Goal: Task Accomplishment & Management: Use online tool/utility

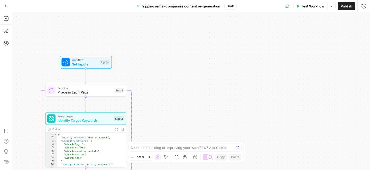
scroll to position [45, 0]
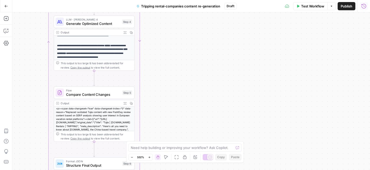
click at [365, 7] on icon "button" at bounding box center [364, 6] width 5 height 5
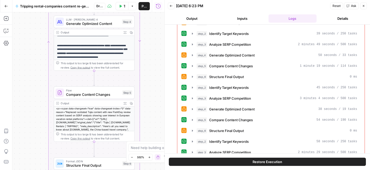
scroll to position [255, 0]
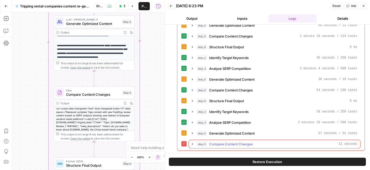
click at [193, 144] on icon "button" at bounding box center [192, 144] width 1 height 2
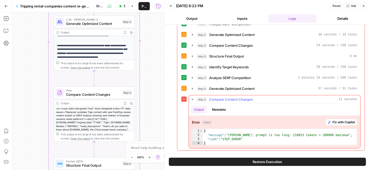
type textarea "**********"
drag, startPoint x: 229, startPoint y: 135, endPoint x: 287, endPoint y: 135, distance: 58.1
click at [287, 135] on div "{ "message" : "Claude Error: prompt is too long: 210853 tokens > 200000 maximum…" at bounding box center [280, 141] width 154 height 25
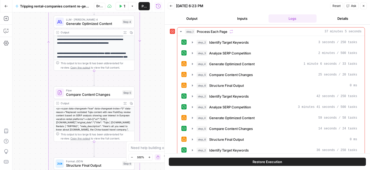
scroll to position [39, 0]
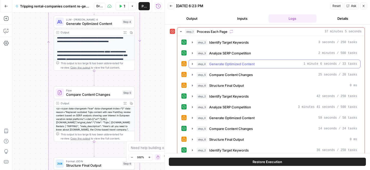
click at [247, 65] on span "Generate Optimized Content" at bounding box center [232, 63] width 46 height 5
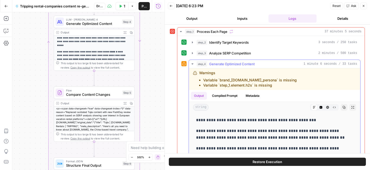
click at [247, 65] on span "Generate Optimized Content" at bounding box center [232, 63] width 46 height 5
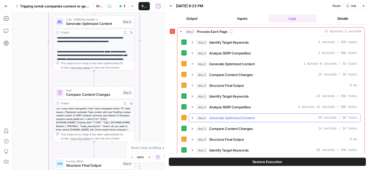
click at [228, 118] on span "Generate Optimized Content" at bounding box center [232, 117] width 46 height 5
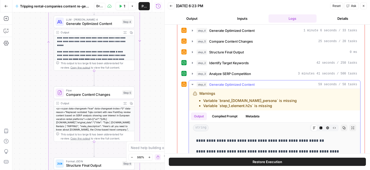
scroll to position [33, 0]
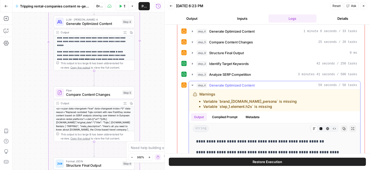
click at [230, 87] on span "Generate Optimized Content" at bounding box center [232, 85] width 46 height 5
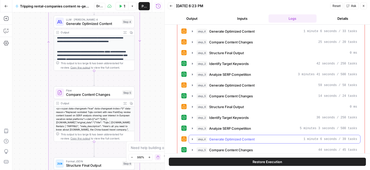
click at [218, 139] on span "Generate Optimized Content" at bounding box center [232, 139] width 46 height 5
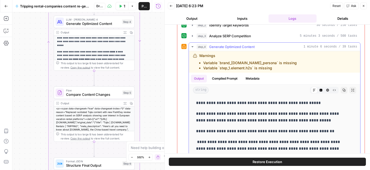
scroll to position [126, 0]
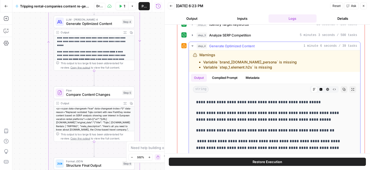
click at [214, 46] on span "Generate Optimized Content" at bounding box center [232, 45] width 46 height 5
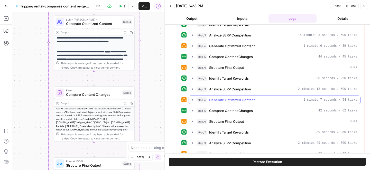
click at [219, 99] on span "Generate Optimized Content" at bounding box center [232, 99] width 46 height 5
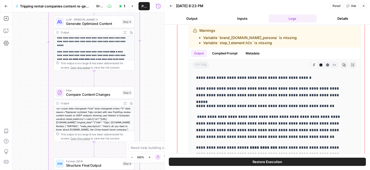
scroll to position [205, 0]
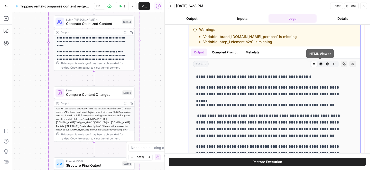
click at [327, 64] on icon "button" at bounding box center [328, 64] width 3 height 3
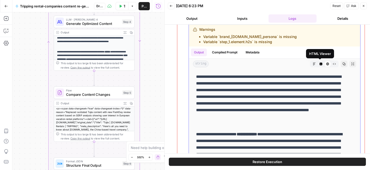
click at [333, 64] on icon "button" at bounding box center [334, 63] width 3 height 3
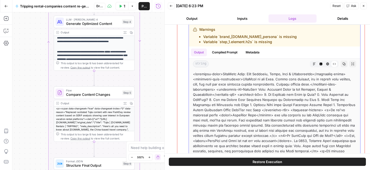
drag, startPoint x: 193, startPoint y: 74, endPoint x: 257, endPoint y: 119, distance: 78.8
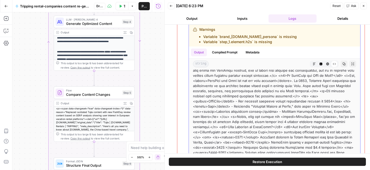
scroll to position [82, 0]
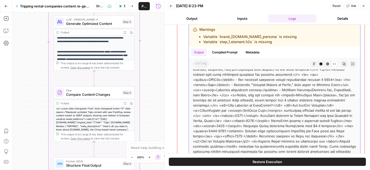
click at [327, 64] on icon "button" at bounding box center [328, 64] width 3 height 3
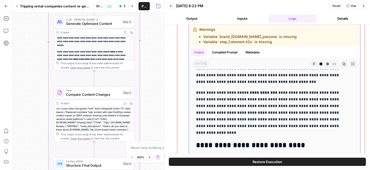
scroll to position [0, 0]
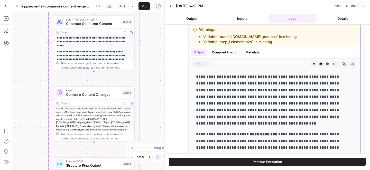
click at [313, 64] on icon "button" at bounding box center [314, 63] width 3 height 3
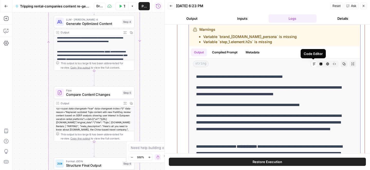
click at [320, 64] on icon "button" at bounding box center [321, 64] width 3 height 3
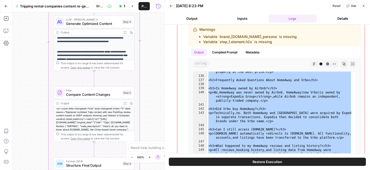
scroll to position [833, 0]
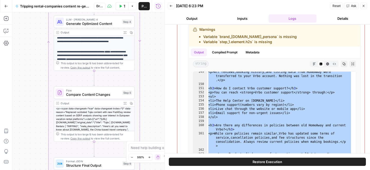
drag, startPoint x: 208, startPoint y: 74, endPoint x: 262, endPoint y: 183, distance: 121.8
click at [262, 170] on html "HomeToGo Group New Home Browse Insights Opportunities Your Data Recent Grids Wr…" at bounding box center [185, 85] width 370 height 170
type textarea "**********"
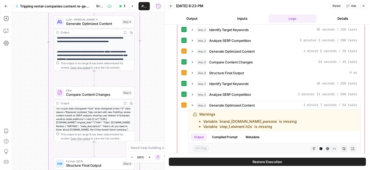
scroll to position [0, 0]
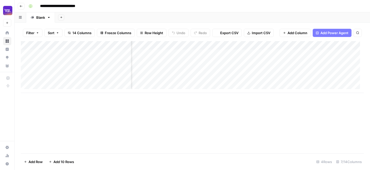
scroll to position [0, 161]
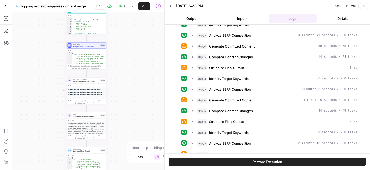
scroll to position [75, 0]
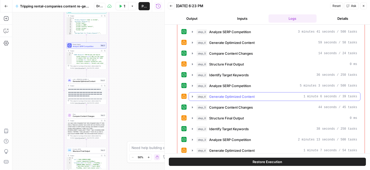
click at [250, 95] on span "Generate Optimized Content" at bounding box center [232, 96] width 46 height 5
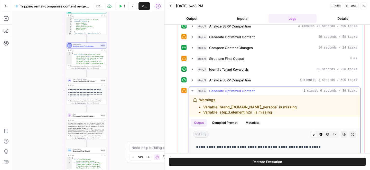
scroll to position [70, 0]
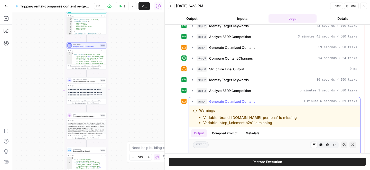
click at [246, 102] on span "Generate Optimized Content" at bounding box center [232, 101] width 46 height 5
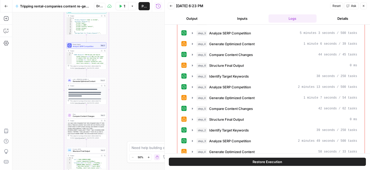
scroll to position [132, 0]
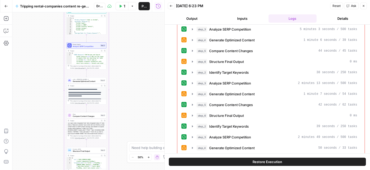
click at [249, 97] on button "step_4 Generate Optimized Content 1 minute 7 seconds / 54 tasks" at bounding box center [275, 94] width 172 height 8
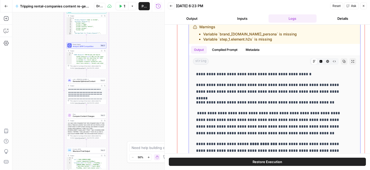
scroll to position [208, 0]
click at [325, 61] on button "HTML Viewer" at bounding box center [328, 61] width 7 height 7
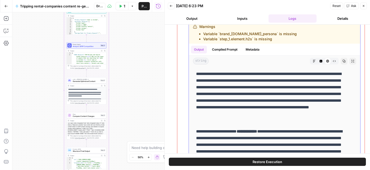
click at [320, 62] on icon "button" at bounding box center [321, 61] width 3 height 3
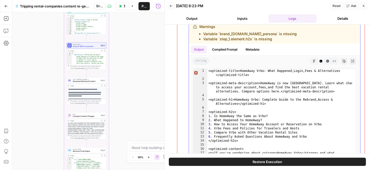
click at [319, 61] on div "Code Editor" at bounding box center [321, 61] width 7 height 7
click at [327, 61] on icon "button" at bounding box center [328, 61] width 3 height 3
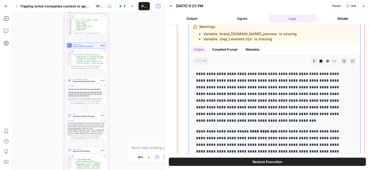
click at [333, 60] on icon "button" at bounding box center [334, 61] width 3 height 3
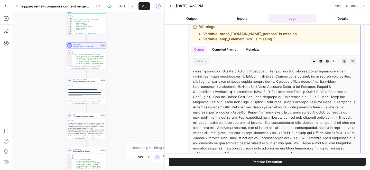
click at [326, 60] on icon "button" at bounding box center [327, 61] width 3 height 3
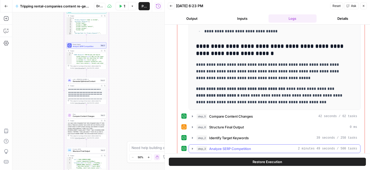
scroll to position [272, 0]
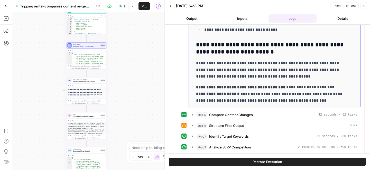
drag, startPoint x: 196, startPoint y: 82, endPoint x: 297, endPoint y: 104, distance: 103.5
copy div "**********"
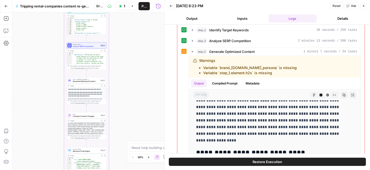
scroll to position [0, 0]
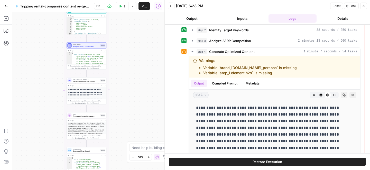
click at [209, 107] on p "**********" at bounding box center [270, 131] width 149 height 53
copy p "********"
click at [320, 96] on icon "button" at bounding box center [321, 95] width 3 height 3
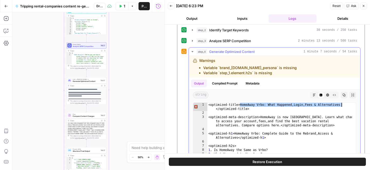
drag, startPoint x: 240, startPoint y: 105, endPoint x: 345, endPoint y: 106, distance: 104.2
click at [345, 106] on div "<optimized-title>HomeAway Vrbo: What Happened , Login , Fees & Alternatives </o…" at bounding box center [280, 172] width 145 height 138
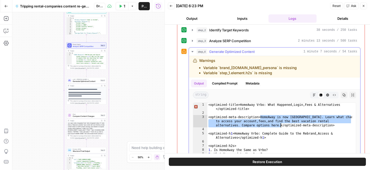
drag, startPoint x: 260, startPoint y: 117, endPoint x: 280, endPoint y: 126, distance: 21.8
click at [280, 126] on div "<optimized-title>HomeAway Vrbo: What Happened , Login , Fees & Alternatives </o…" at bounding box center [280, 172] width 145 height 138
type textarea "**********"
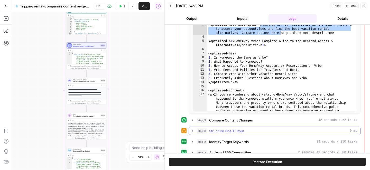
scroll to position [405, 0]
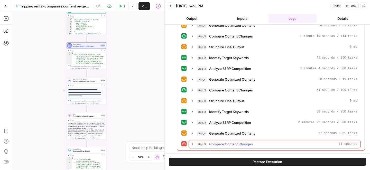
click at [241, 144] on span "Compare Content Changes" at bounding box center [231, 144] width 44 height 5
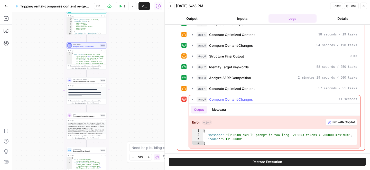
type textarea "**********"
drag, startPoint x: 230, startPoint y: 136, endPoint x: 269, endPoint y: 136, distance: 38.6
click at [269, 136] on div "{ "message" : "Claude Error: prompt is too long: 210853 tokens > 200000 maximum…" at bounding box center [280, 141] width 154 height 25
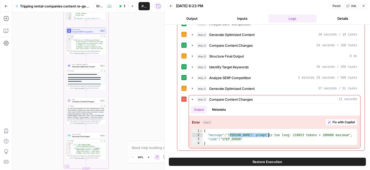
scroll to position [35, 0]
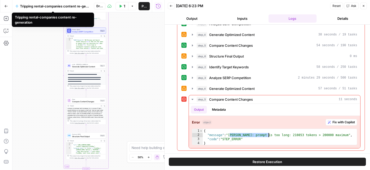
click at [59, 6] on span "Tripping rental-companies content re-generation" at bounding box center [55, 6] width 70 height 5
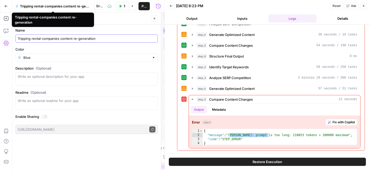
click at [48, 39] on input "Tripping rental-companies content re-generation" at bounding box center [87, 38] width 138 height 5
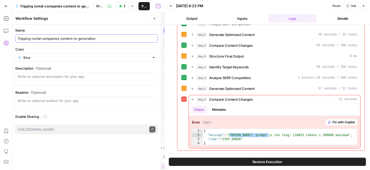
click at [48, 39] on input "Tripping rental-companies content re-generation" at bounding box center [87, 38] width 138 height 5
click at [4, 7] on icon "button" at bounding box center [6, 6] width 4 height 4
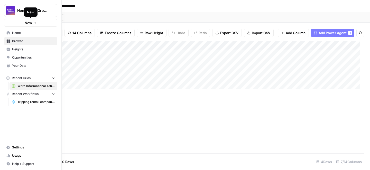
click at [21, 23] on button "New" at bounding box center [30, 23] width 53 height 8
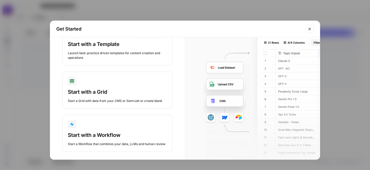
scroll to position [34, 0]
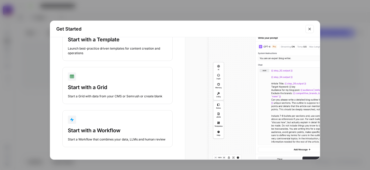
click at [121, 127] on div "Start with a Workflow" at bounding box center [118, 130] width 100 height 7
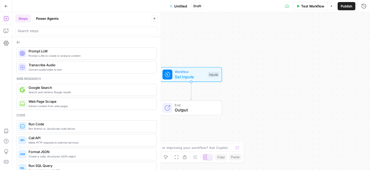
click at [51, 18] on button "Power Agents" at bounding box center [47, 18] width 29 height 8
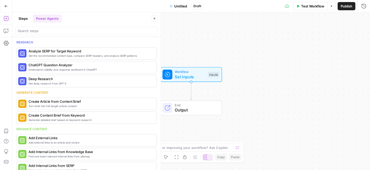
click at [52, 21] on button "Power Agents" at bounding box center [47, 18] width 29 height 8
click at [41, 18] on button "Power Agents" at bounding box center [47, 18] width 29 height 8
click at [38, 31] on input "search" at bounding box center [87, 30] width 138 height 5
click at [26, 21] on button "Steps" at bounding box center [22, 18] width 15 height 8
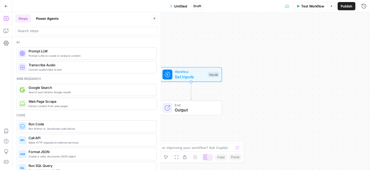
click at [46, 19] on button "Power Agents" at bounding box center [47, 18] width 29 height 8
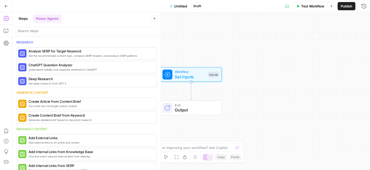
click at [22, 19] on button "Steps" at bounding box center [22, 18] width 15 height 8
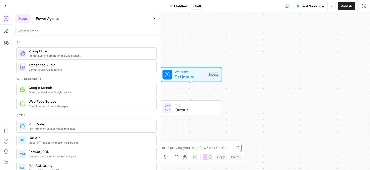
click at [188, 147] on textarea at bounding box center [182, 147] width 103 height 5
click at [132, 156] on button "Zoom Out" at bounding box center [132, 157] width 6 height 6
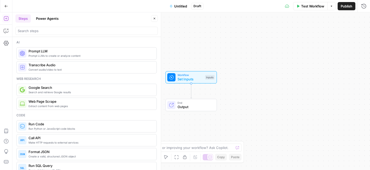
click at [150, 158] on icon "button" at bounding box center [149, 157] width 3 height 3
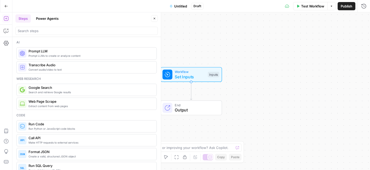
click at [177, 158] on icon "button" at bounding box center [177, 157] width 4 height 4
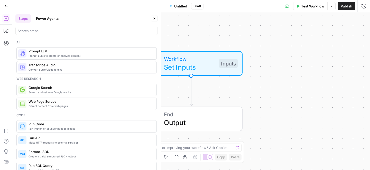
click at [153, 17] on icon "button" at bounding box center [154, 18] width 3 height 3
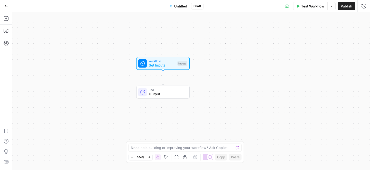
click at [4, 4] on button "Go Back" at bounding box center [6, 6] width 9 height 9
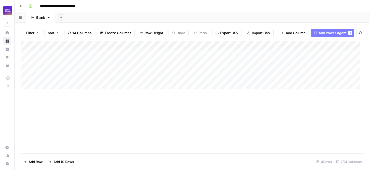
click at [162, 49] on div "Add Column" at bounding box center [192, 67] width 343 height 52
click at [23, 49] on div "Add Column" at bounding box center [192, 67] width 343 height 52
click at [57, 49] on div "Add Column" at bounding box center [192, 67] width 343 height 52
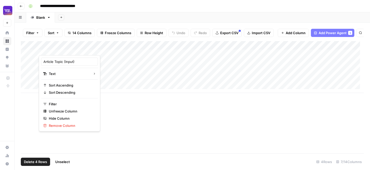
click at [57, 48] on div at bounding box center [85, 50] width 93 height 10
click at [135, 131] on div "Add Column" at bounding box center [192, 97] width 343 height 112
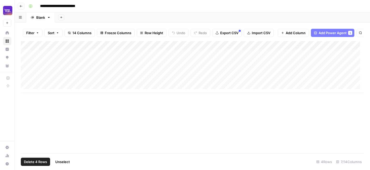
click at [144, 49] on div "Add Column" at bounding box center [192, 67] width 343 height 52
click at [67, 126] on div "Add Column" at bounding box center [192, 97] width 343 height 112
click at [60, 122] on div "Add Column" at bounding box center [192, 97] width 343 height 112
type input "********"
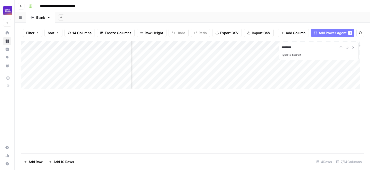
click at [338, 79] on div "Add Column" at bounding box center [350, 65] width 28 height 48
click at [316, 106] on div "Add Column ******** Type to search" at bounding box center [192, 97] width 343 height 112
click at [290, 20] on div "Add Sheet" at bounding box center [212, 17] width 315 height 10
click at [247, 136] on div "Add Column ******** Type to search" at bounding box center [192, 97] width 343 height 112
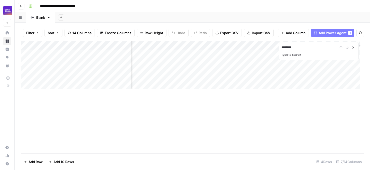
click at [353, 50] on icon "Close Search" at bounding box center [354, 48] width 4 height 4
click at [93, 119] on div "Add Column" at bounding box center [192, 97] width 343 height 112
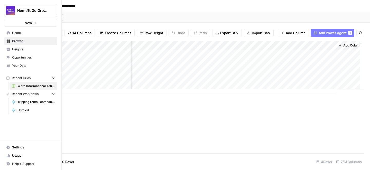
click at [8, 31] on link "Home" at bounding box center [30, 33] width 53 height 8
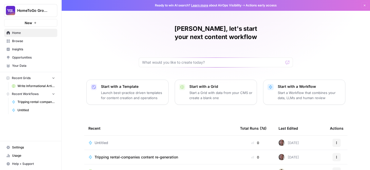
scroll to position [9, 0]
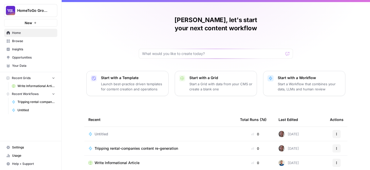
click at [170, 146] on span "Tripping rental-companies content re-generation" at bounding box center [137, 148] width 84 height 5
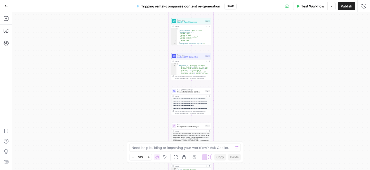
scroll to position [0, 0]
click at [242, 95] on div "Workflow Set Inputs Inputs Loop Iteration Process Each Page Step 1 Power Agent …" at bounding box center [191, 91] width 358 height 158
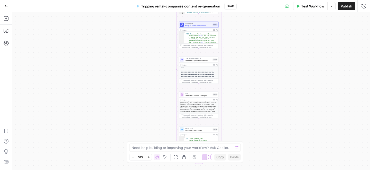
scroll to position [35, 0]
click at [6, 72] on div "Add Steps Copilot Settings AirOps Academy Help Give Feedback Shortcuts" at bounding box center [6, 91] width 12 height 158
click at [6, 17] on icon "button" at bounding box center [6, 18] width 5 height 5
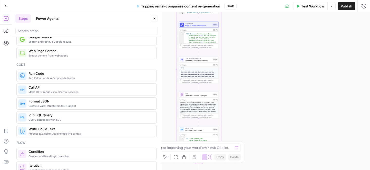
scroll to position [0, 0]
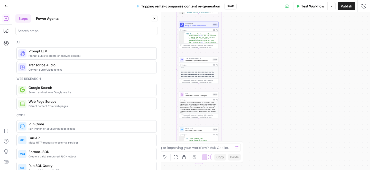
click at [55, 19] on button "Power Agents" at bounding box center [47, 18] width 29 height 8
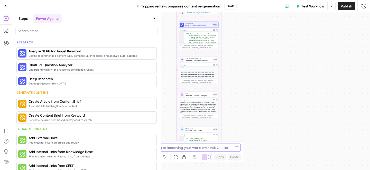
click at [179, 149] on textarea at bounding box center [182, 147] width 101 height 5
click at [195, 158] on icon "button" at bounding box center [194, 157] width 3 height 3
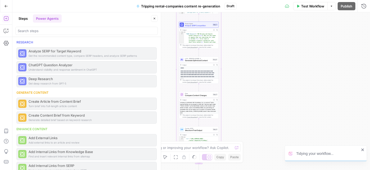
click at [362, 149] on icon "close" at bounding box center [363, 150] width 3 height 3
click at [274, 121] on div "Workflow Set Inputs Inputs Loop Iteration Process Each Page Step 1 Power Agent …" at bounding box center [191, 91] width 358 height 158
click at [333, 8] on button "Options" at bounding box center [332, 6] width 8 height 8
click at [263, 42] on div "Workflow Set Inputs Inputs Loop Iteration Process Each Page Step 1 Power Agent …" at bounding box center [191, 91] width 358 height 158
click at [362, 4] on icon "button" at bounding box center [364, 6] width 5 height 5
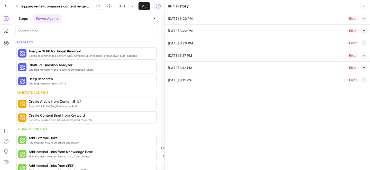
click at [364, 6] on div "Collapse" at bounding box center [358, 8] width 13 height 5
click at [222, 138] on div "[DATE] 6:23 PM Error Collapse View Logs [DATE] 6:22 PM Error Collapse View Logs…" at bounding box center [267, 91] width 205 height 158
click at [364, 5] on icon "button" at bounding box center [363, 6] width 3 height 3
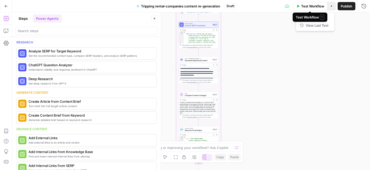
click at [330, 6] on icon "button" at bounding box center [331, 6] width 3 height 3
click at [256, 14] on div "Workflow Set Inputs Inputs Loop Iteration Process Each Page Step 1 Power Agent …" at bounding box center [191, 91] width 358 height 158
click at [331, 7] on icon "button" at bounding box center [331, 6] width 3 height 3
click at [282, 50] on div "Workflow Set Inputs Inputs Loop Iteration Process Each Page Step 1 Power Agent …" at bounding box center [191, 91] width 358 height 158
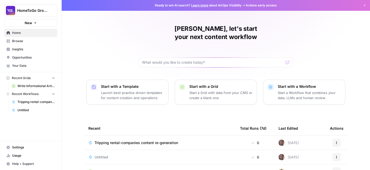
scroll to position [9, 0]
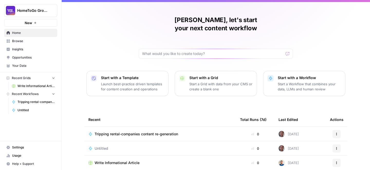
click at [336, 130] on button "Actions" at bounding box center [337, 134] width 8 height 8
click at [308, 138] on span "Edit in Studio" at bounding box center [312, 138] width 41 height 5
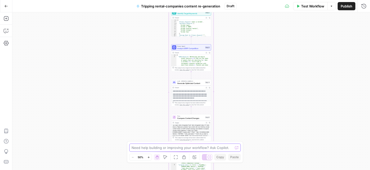
click at [145, 147] on textarea at bounding box center [182, 147] width 101 height 5
click at [176, 156] on icon "button" at bounding box center [176, 157] width 4 height 4
drag, startPoint x: 237, startPoint y: 143, endPoint x: 97, endPoint y: 83, distance: 152.3
click at [97, 83] on body "HomeToGo Group New Home Browse Insights Opportunities Your Data Recent Grids Wr…" at bounding box center [185, 85] width 370 height 170
drag, startPoint x: 243, startPoint y: 152, endPoint x: 151, endPoint y: 119, distance: 97.4
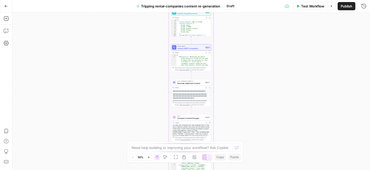
click at [151, 119] on body "HomeToGo Group New Home Browse Insights Opportunities Your Data Recent Grids Wr…" at bounding box center [185, 85] width 370 height 170
click at [125, 116] on div "Workflow Set Inputs Inputs Loop Iteration Process Each Page Step 1 Power Agent …" at bounding box center [191, 91] width 358 height 158
click at [5, 4] on icon "button" at bounding box center [6, 6] width 4 height 4
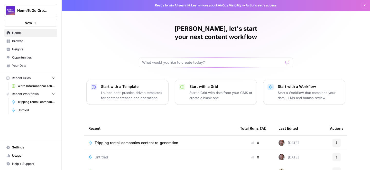
click at [23, 102] on span "Tripping rental-companies content re-generation" at bounding box center [36, 102] width 38 height 5
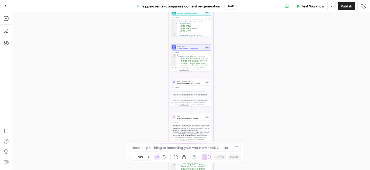
click at [6, 5] on icon "button" at bounding box center [6, 6] width 4 height 4
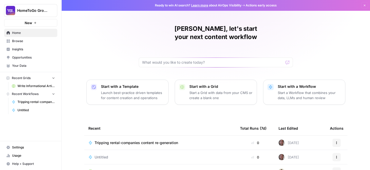
click at [138, 139] on td "Tripping rental-companies content re-generation" at bounding box center [160, 143] width 152 height 14
click at [148, 140] on span "Tripping rental-companies content re-generation" at bounding box center [137, 142] width 84 height 5
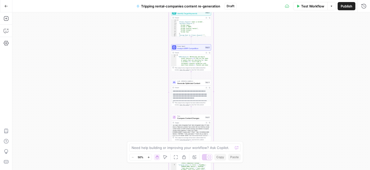
click at [248, 49] on div "Workflow Set Inputs Inputs Loop Iteration Process Each Page Step 1 Power Agent …" at bounding box center [191, 91] width 358 height 158
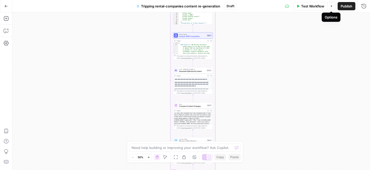
click at [333, 5] on button "Options" at bounding box center [332, 6] width 8 height 8
click at [347, 16] on div "Workflow Set Inputs Inputs Loop Iteration Process Each Page Step 1 Power Agent …" at bounding box center [191, 91] width 358 height 158
click at [363, 11] on div "Test Workflow Options Publish Run History" at bounding box center [303, 6] width 133 height 12
click at [363, 10] on button "Run History" at bounding box center [364, 6] width 8 height 8
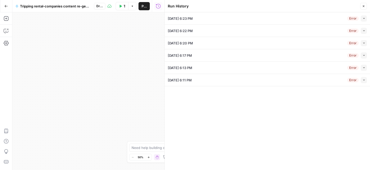
click at [206, 17] on div "[DATE] 6:23 PM Error Collapse" at bounding box center [267, 18] width 199 height 12
click at [363, 21] on button "Collapse" at bounding box center [364, 18] width 6 height 6
click at [363, 5] on icon "button" at bounding box center [363, 6] width 3 height 3
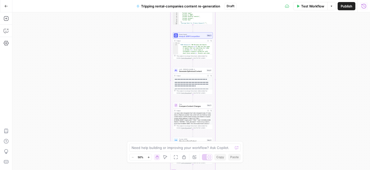
click at [363, 7] on icon "button" at bounding box center [364, 6] width 5 height 5
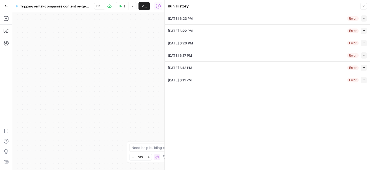
click at [365, 80] on icon "button" at bounding box center [364, 80] width 3 height 3
type input "HomeToGo"
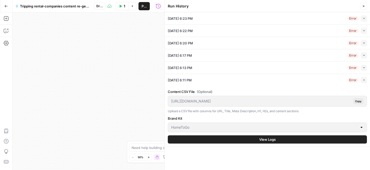
click at [255, 138] on button "View Logs" at bounding box center [267, 140] width 199 height 8
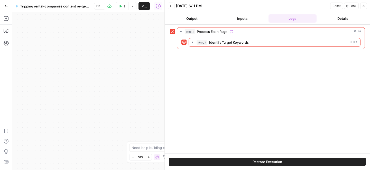
click at [293, 17] on button "Logs" at bounding box center [293, 18] width 48 height 8
click at [245, 16] on button "Inputs" at bounding box center [242, 18] width 48 height 8
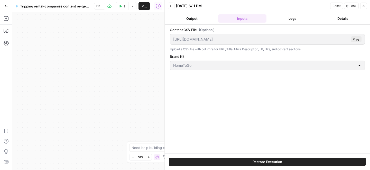
click at [299, 17] on button "Logs" at bounding box center [293, 18] width 48 height 8
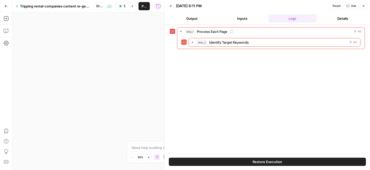
click at [173, 7] on button "Back" at bounding box center [171, 6] width 7 height 7
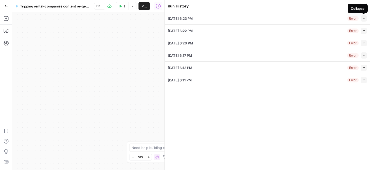
click at [364, 17] on icon "button" at bounding box center [364, 18] width 3 height 3
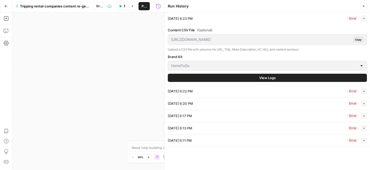
click at [259, 75] on span "View Logs" at bounding box center [267, 77] width 16 height 5
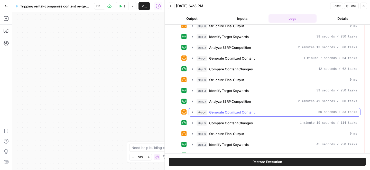
scroll to position [129, 0]
